Goal: Find specific page/section: Find specific page/section

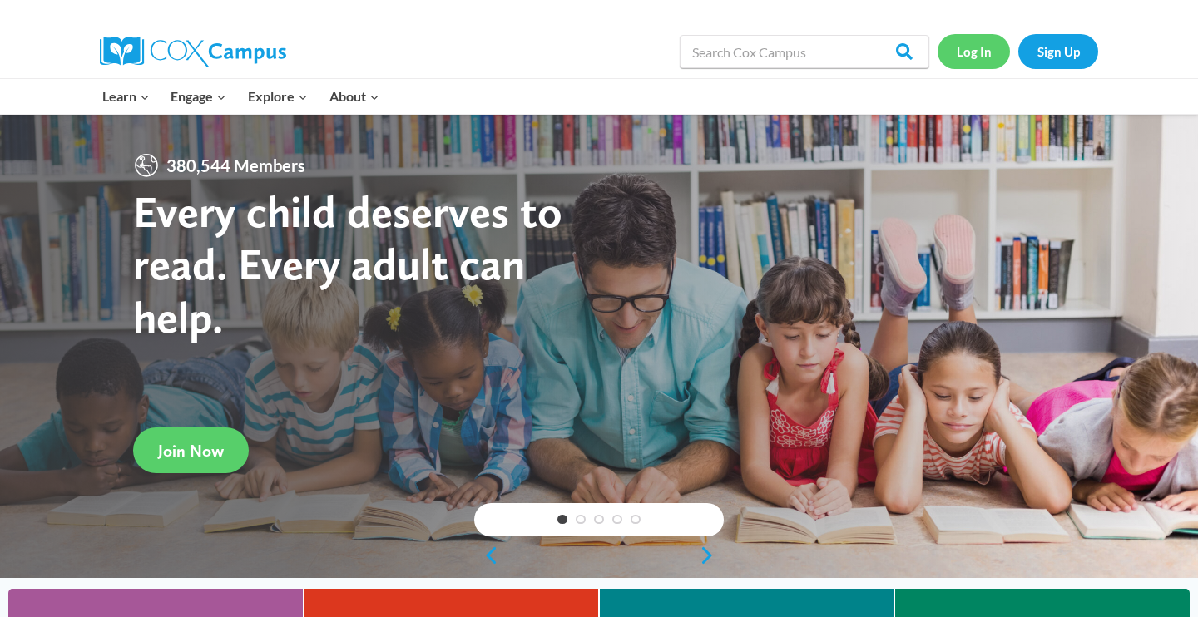
click at [980, 49] on link "Log In" at bounding box center [974, 51] width 72 height 34
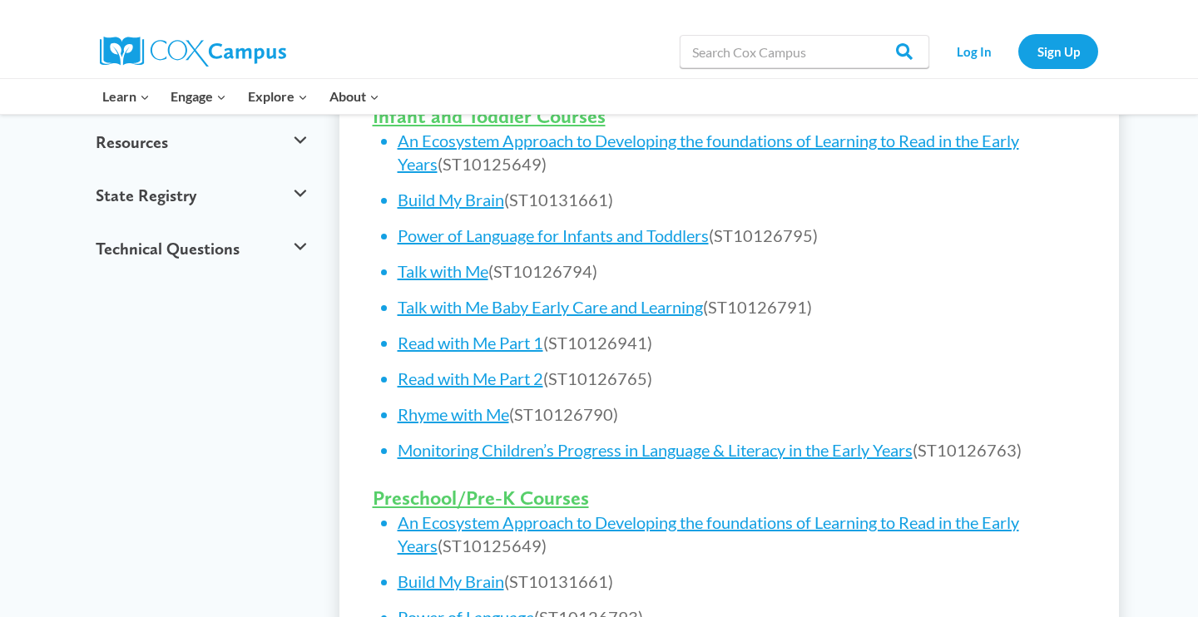
scroll to position [706, 0]
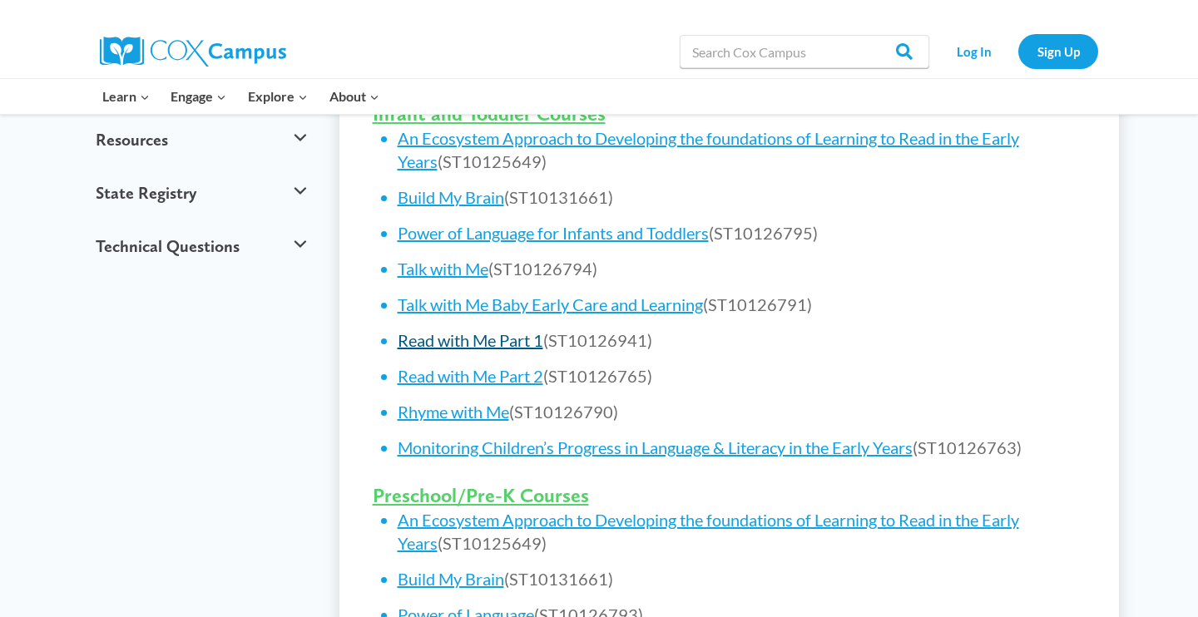
click at [494, 342] on link "Read with Me Part 1" at bounding box center [471, 340] width 146 height 20
